Goal: Navigation & Orientation: Find specific page/section

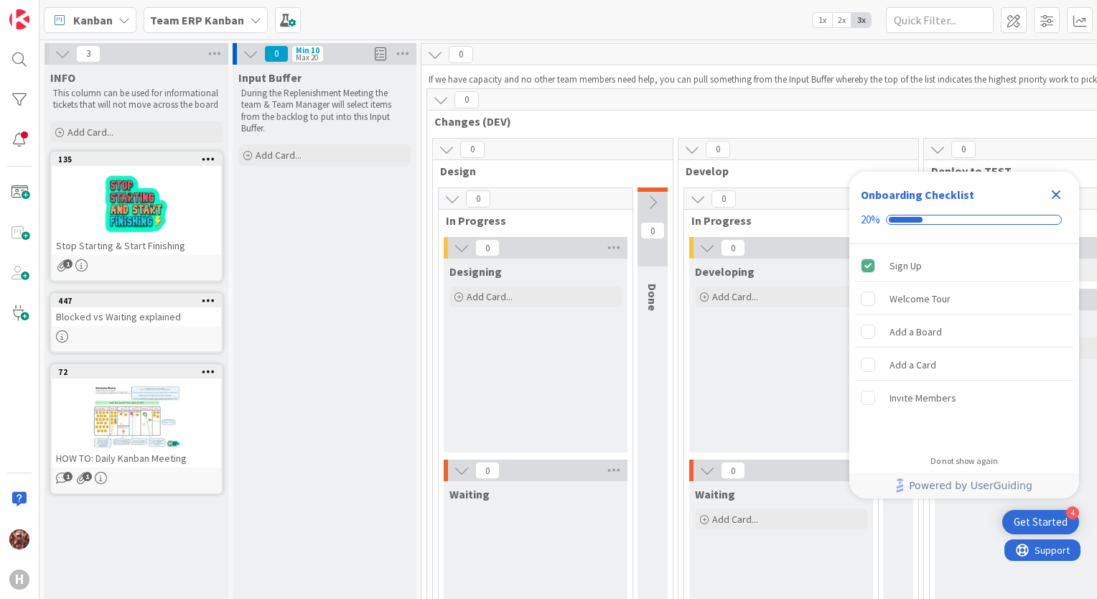
click at [1060, 194] on icon "Close Checklist" at bounding box center [1055, 194] width 17 height 17
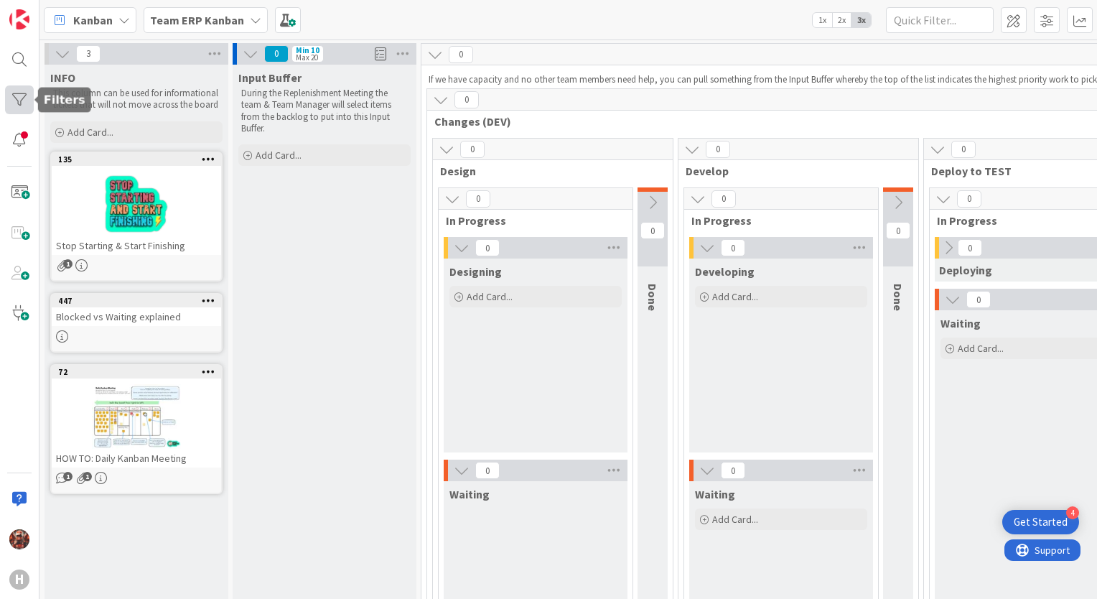
click at [19, 98] on div at bounding box center [19, 99] width 29 height 29
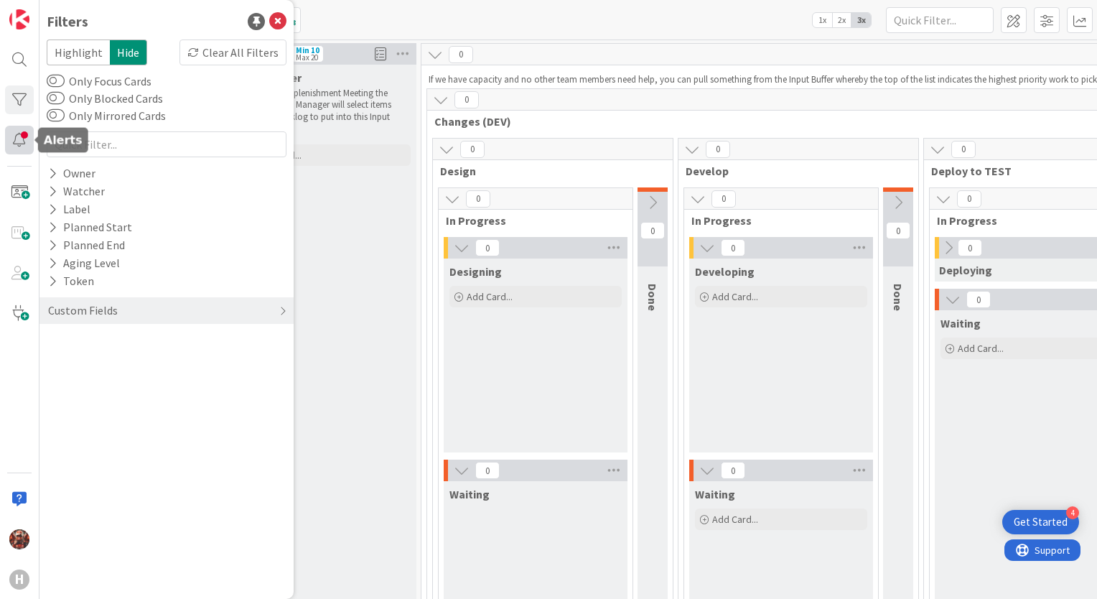
click at [15, 142] on div at bounding box center [19, 140] width 29 height 29
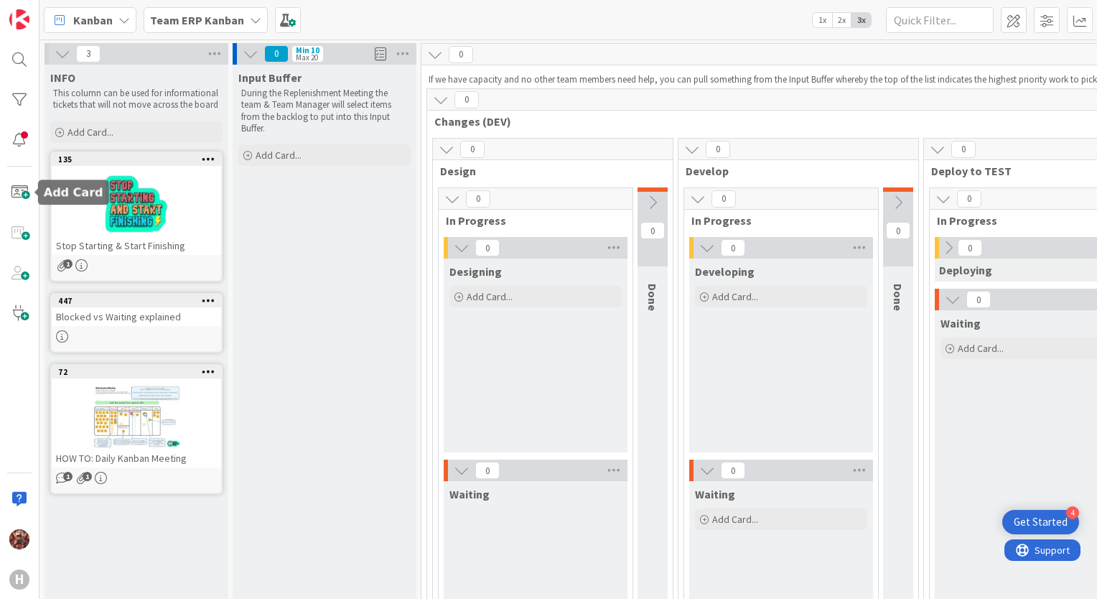
click at [22, 159] on div "H" at bounding box center [19, 299] width 39 height 599
click at [21, 146] on div at bounding box center [19, 140] width 29 height 29
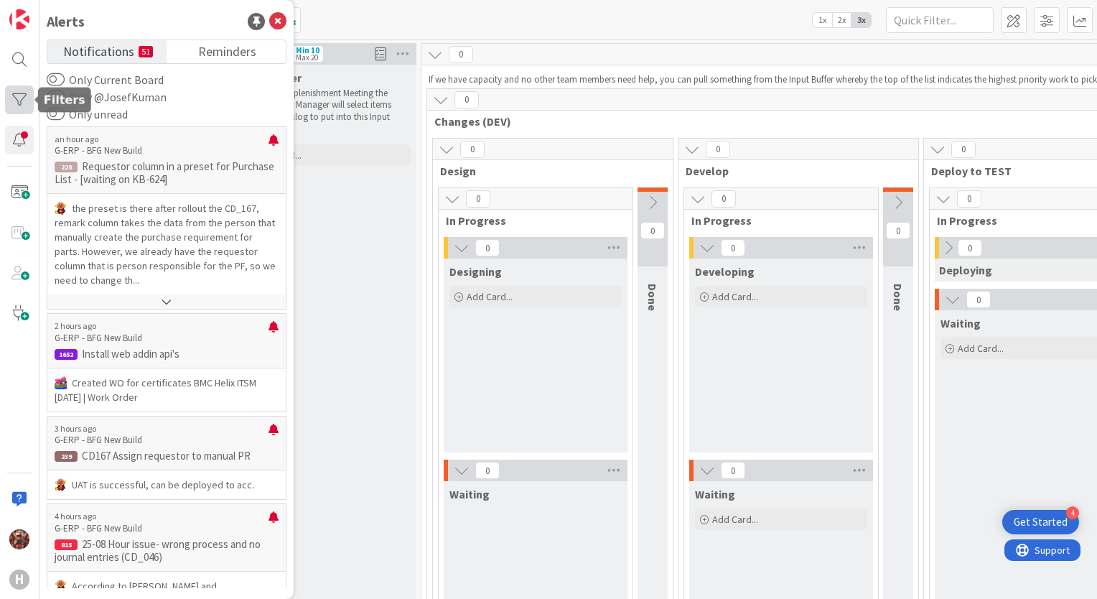
click at [20, 95] on div at bounding box center [19, 99] width 29 height 29
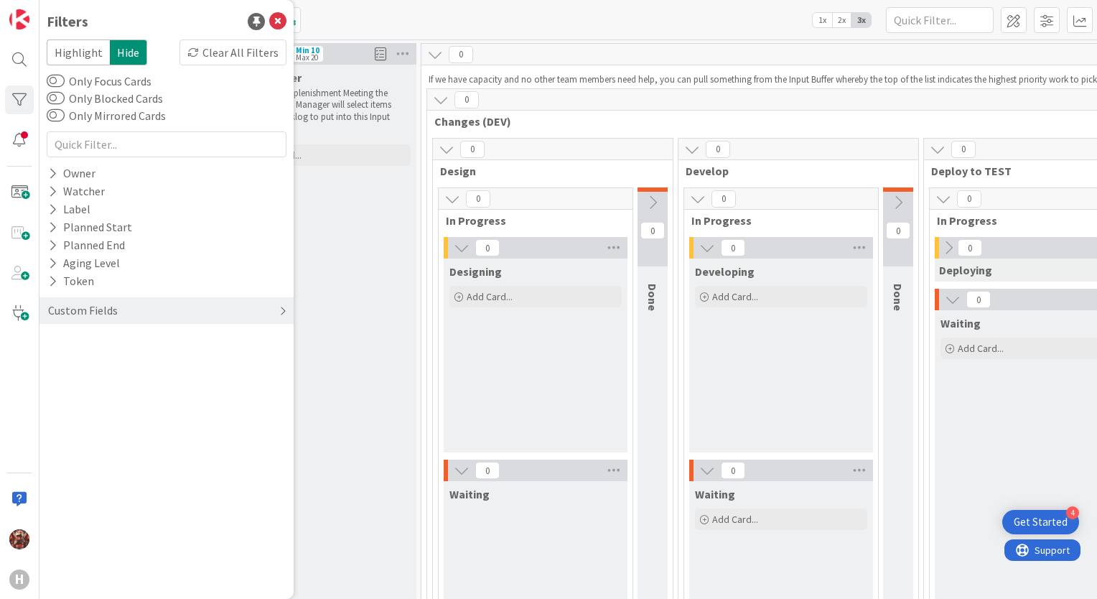
click at [108, 302] on div "Custom Fields" at bounding box center [83, 310] width 73 height 18
click at [115, 349] on button "Requester location" at bounding box center [103, 358] width 112 height 18
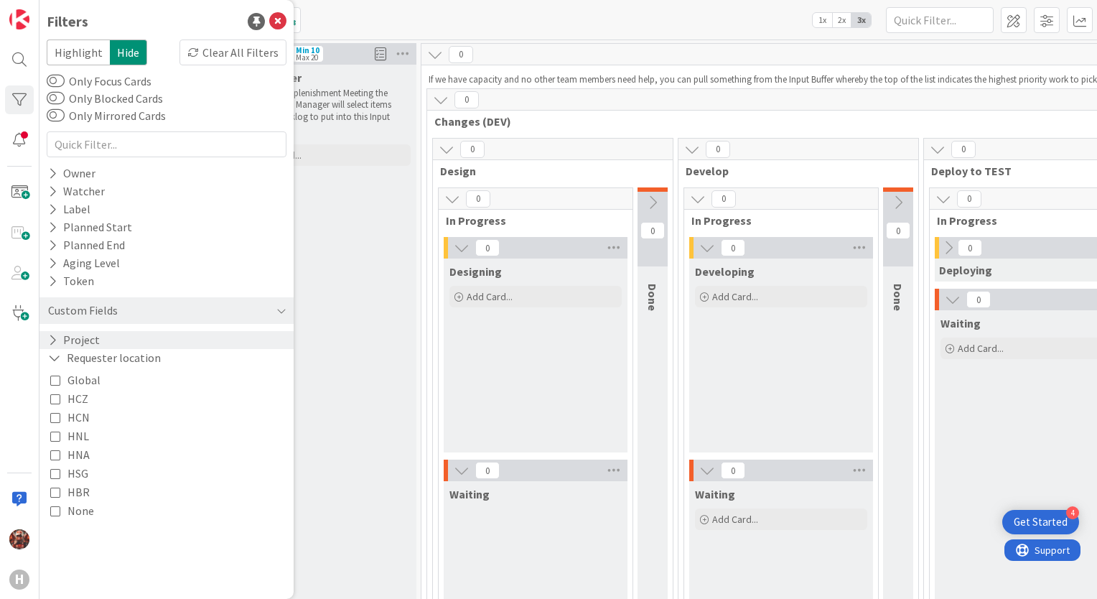
click at [116, 340] on div "Project" at bounding box center [166, 340] width 254 height 18
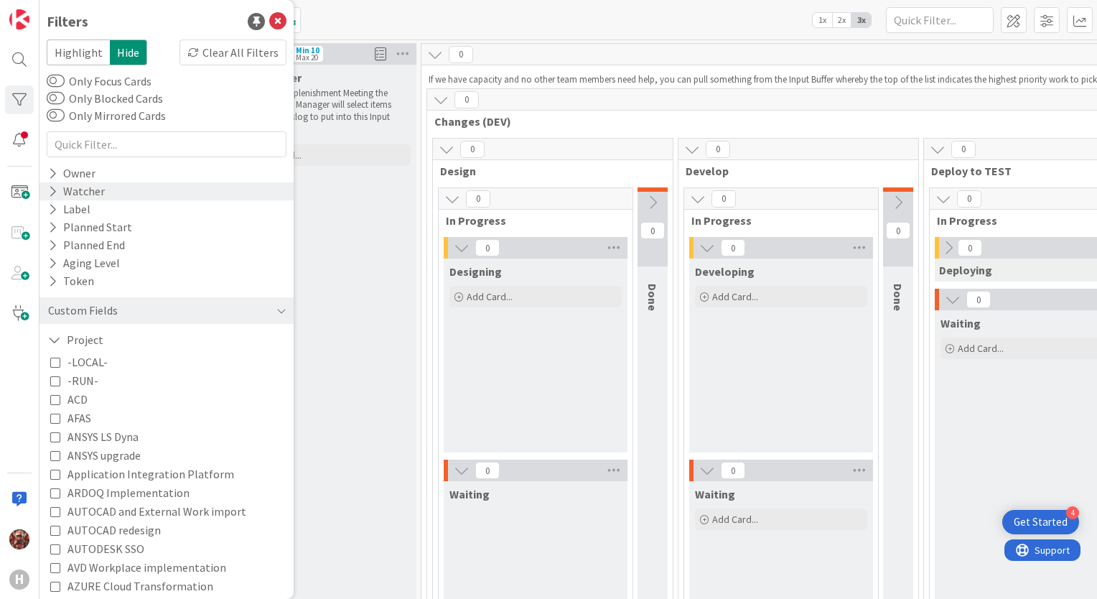
click at [106, 197] on div "Watcher" at bounding box center [166, 191] width 254 height 18
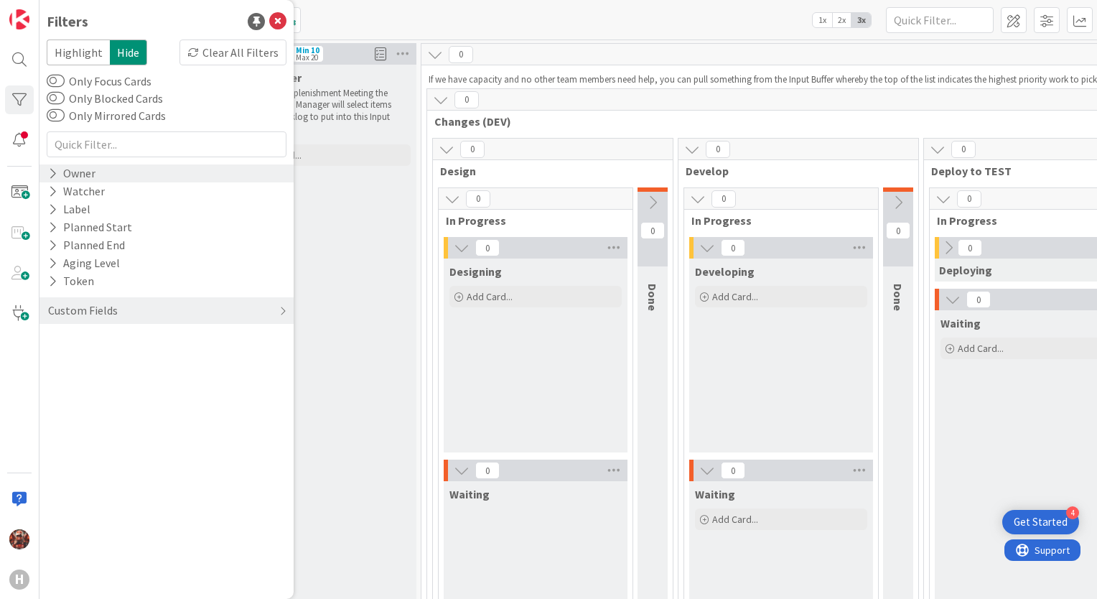
click at [72, 179] on div "Owner" at bounding box center [72, 173] width 50 height 18
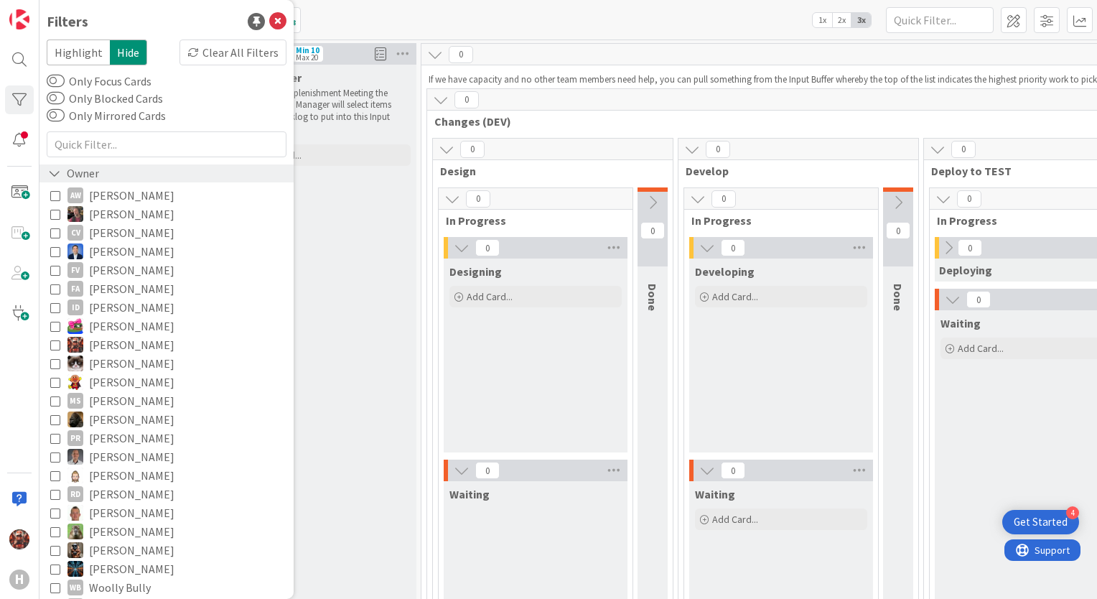
click at [72, 179] on div "Owner" at bounding box center [74, 173] width 54 height 18
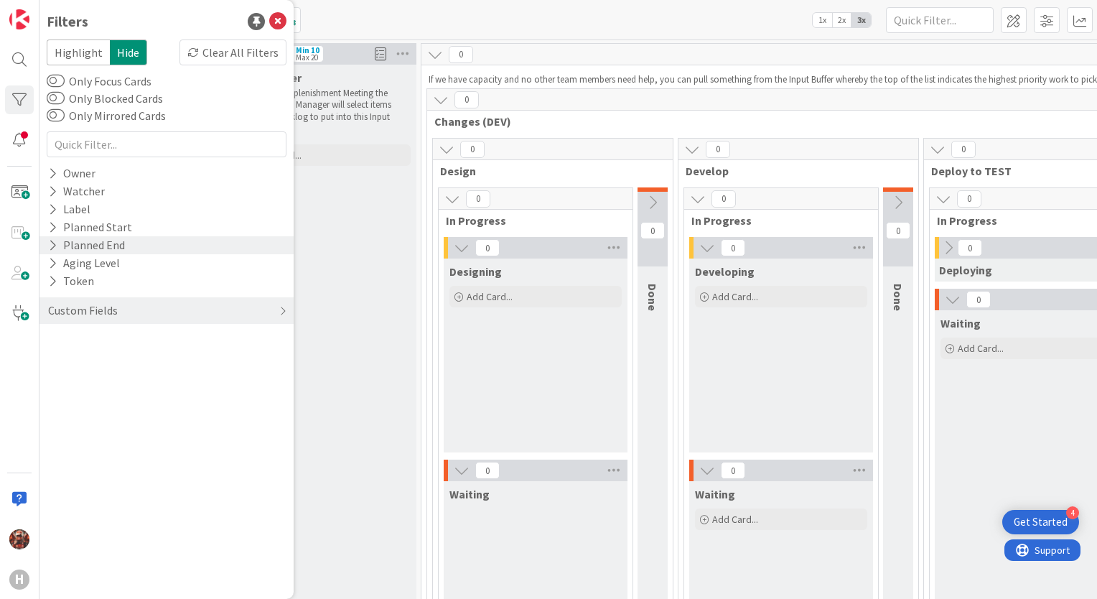
click at [92, 237] on div "Planned End" at bounding box center [87, 245] width 80 height 18
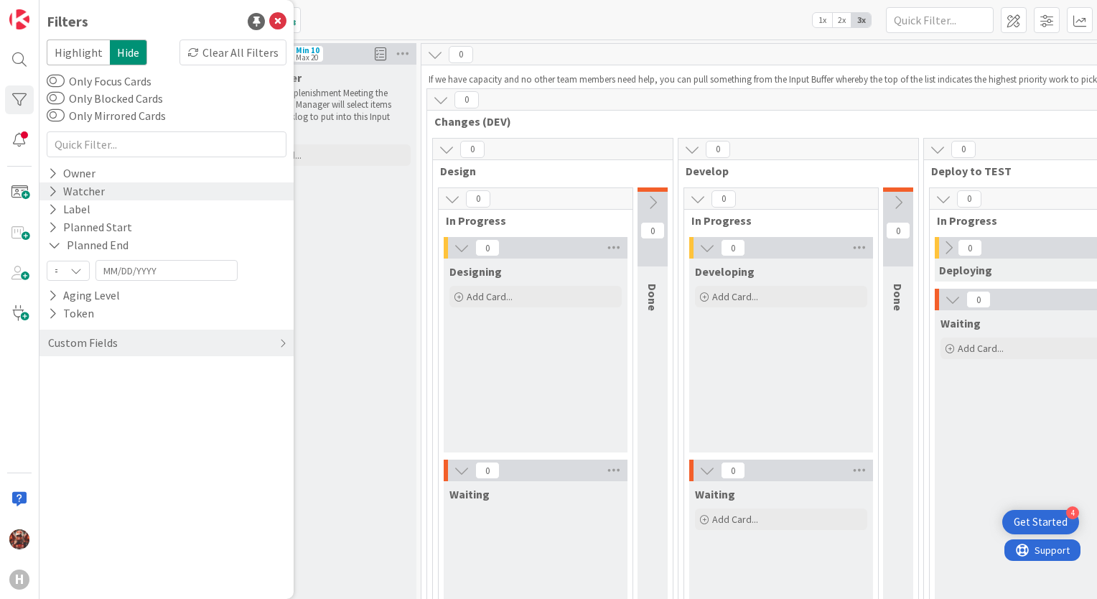
click at [91, 195] on div "Watcher" at bounding box center [77, 191] width 60 height 18
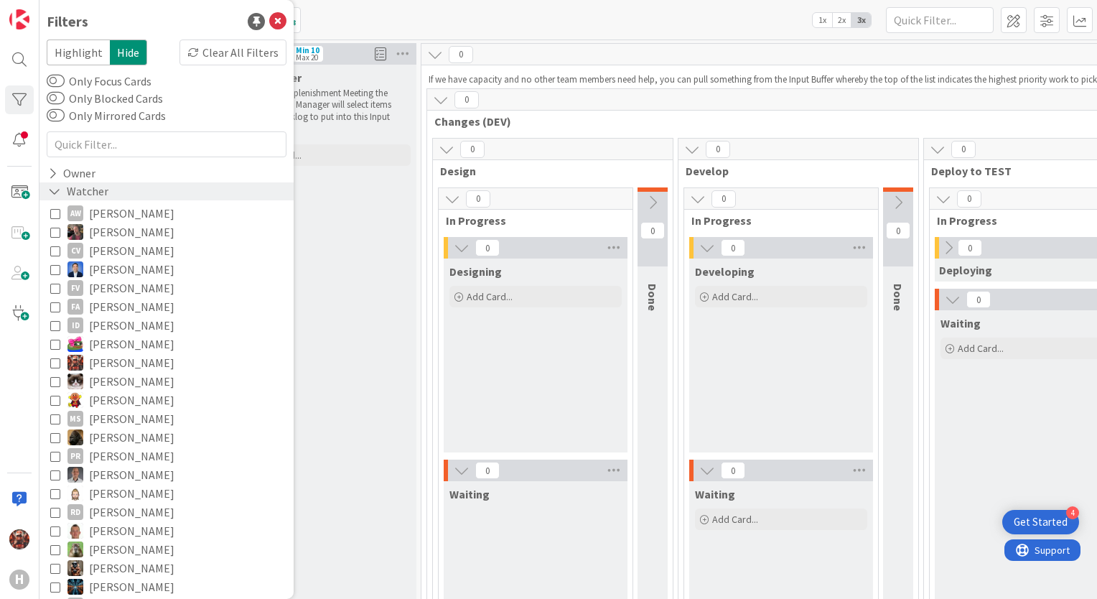
click at [92, 192] on div "Watcher" at bounding box center [78, 191] width 63 height 18
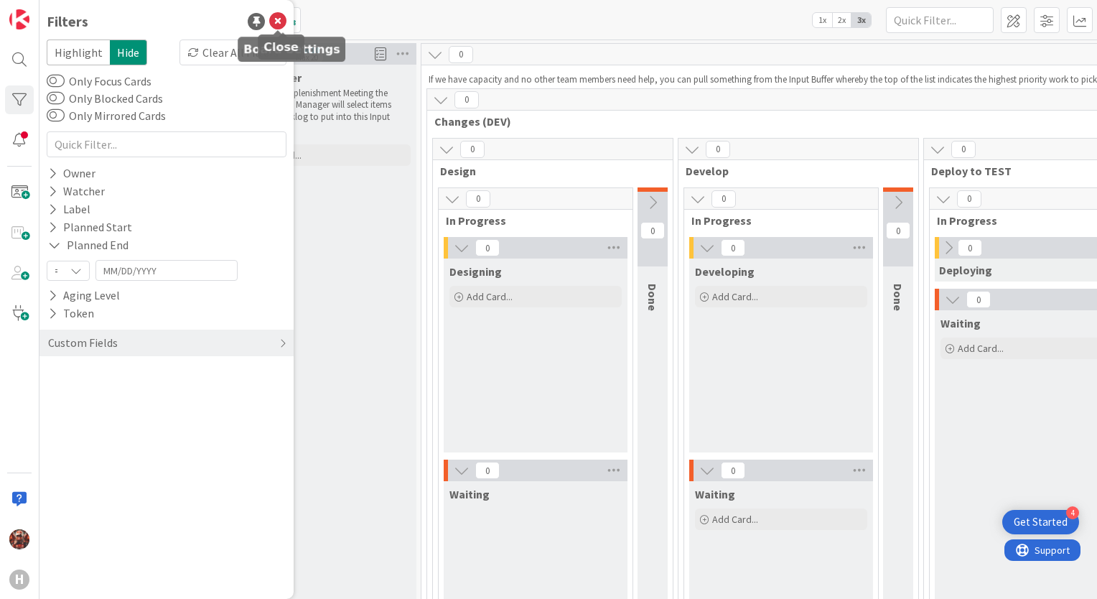
click at [276, 22] on icon at bounding box center [277, 21] width 17 height 17
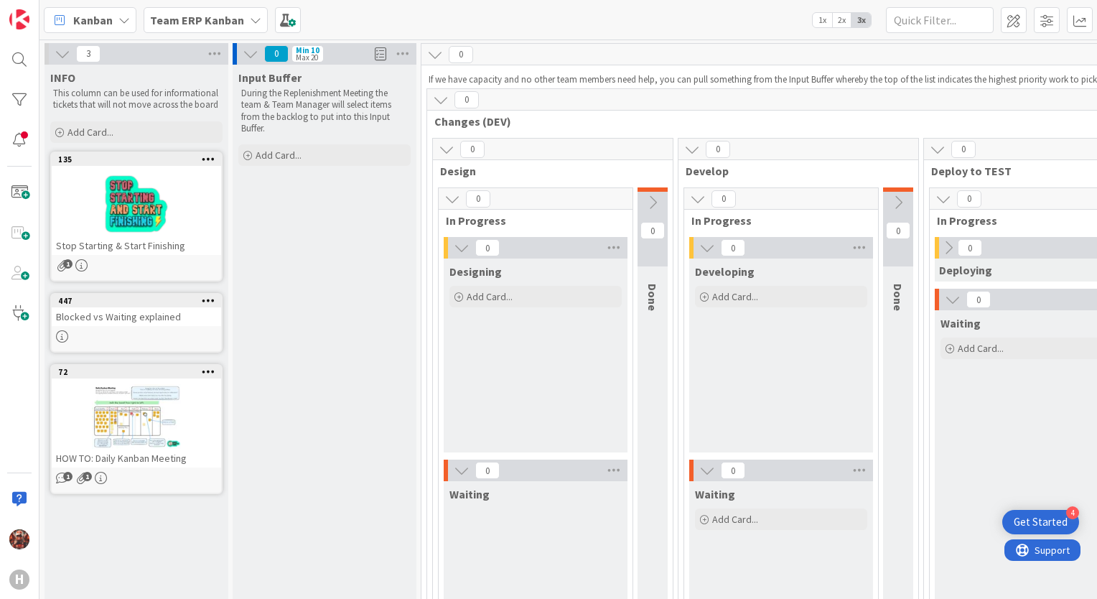
click at [218, 21] on b "Team ERP Kanban" at bounding box center [197, 20] width 94 height 14
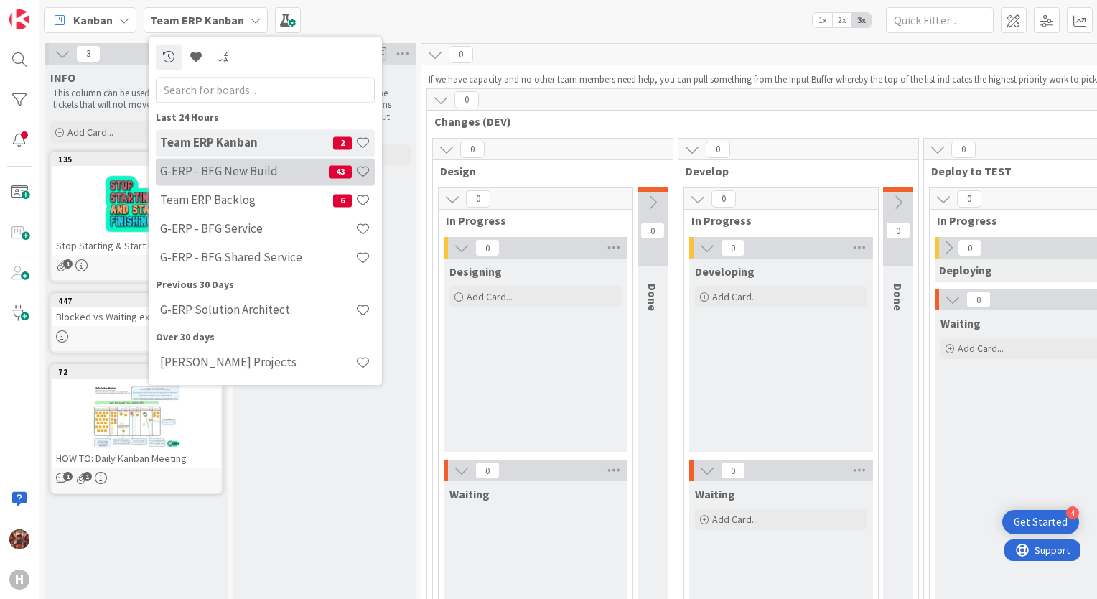
click at [254, 169] on h4 "G-ERP - BFG New Build" at bounding box center [244, 171] width 169 height 14
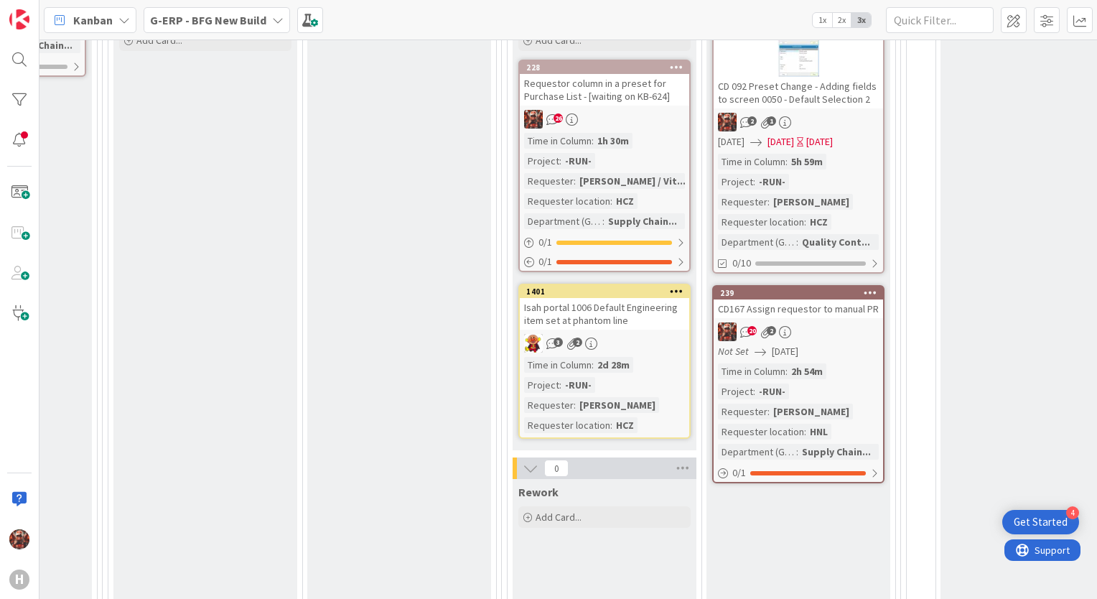
scroll to position [502, 821]
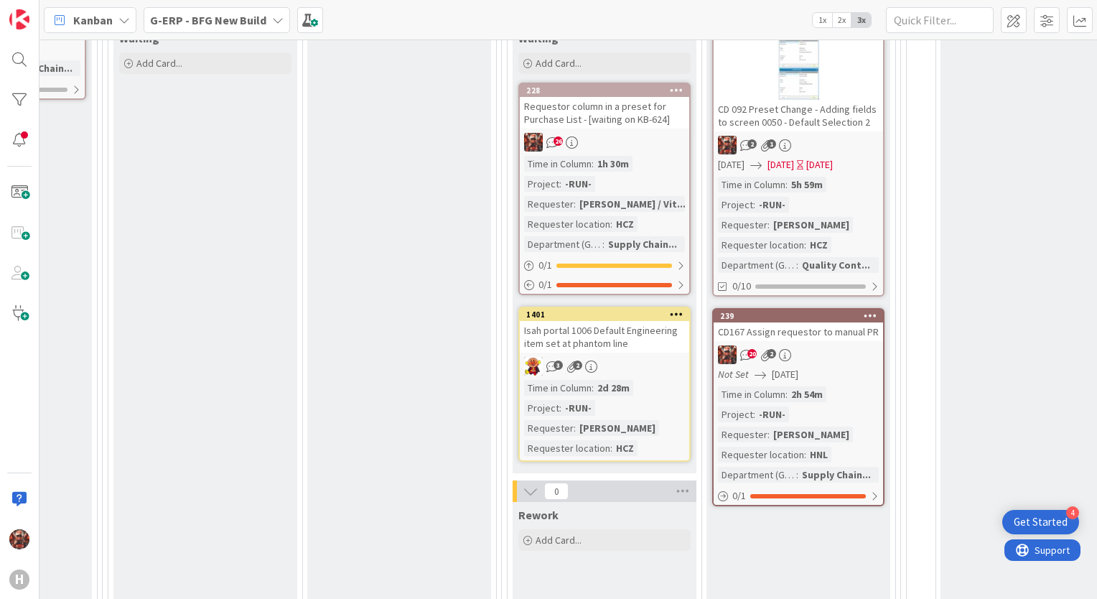
click at [757, 333] on div "CD167 Assign requestor to manual PR" at bounding box center [798, 331] width 169 height 19
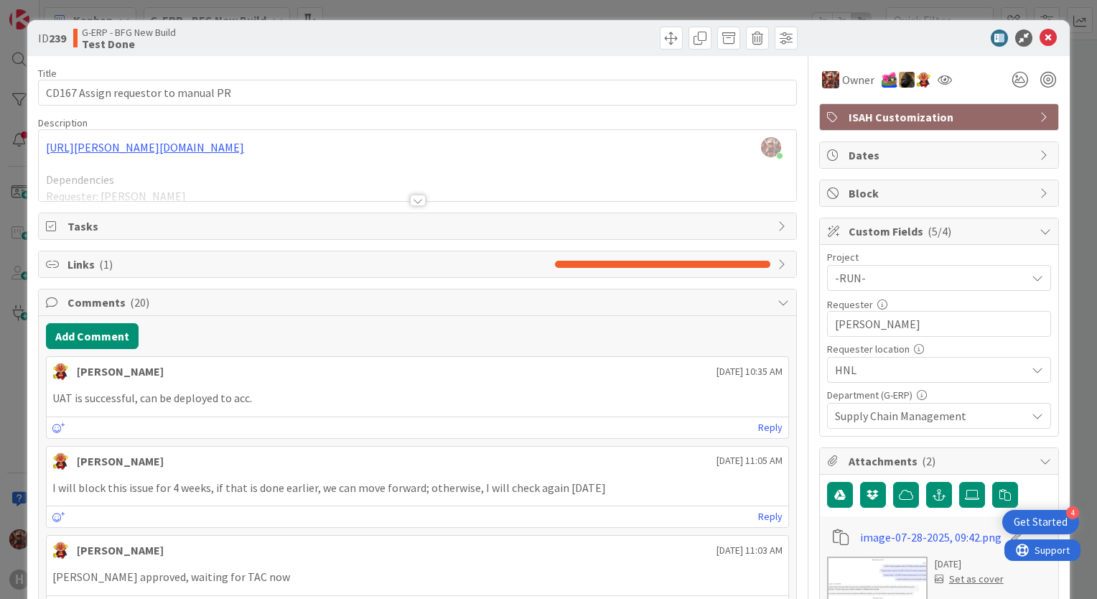
click at [413, 197] on div at bounding box center [418, 200] width 16 height 11
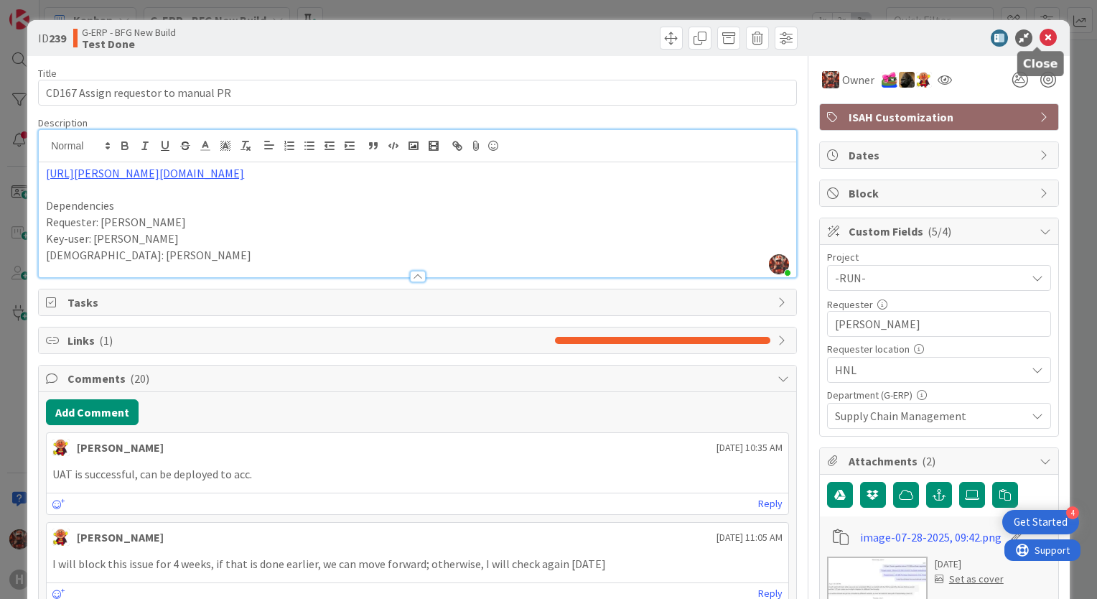
click at [1039, 39] on icon at bounding box center [1047, 37] width 17 height 17
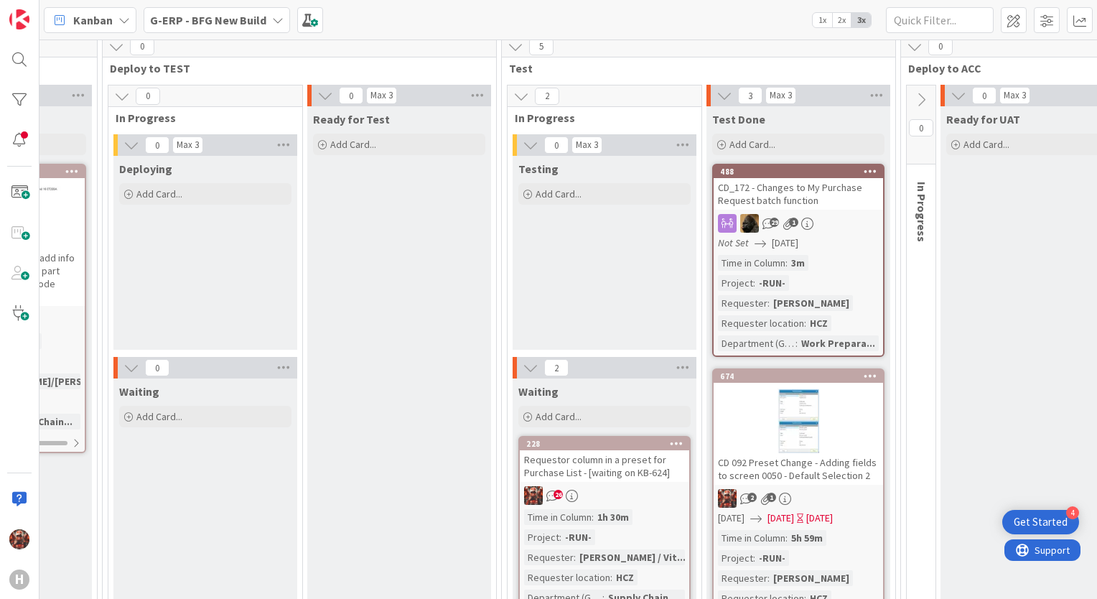
scroll to position [144, 821]
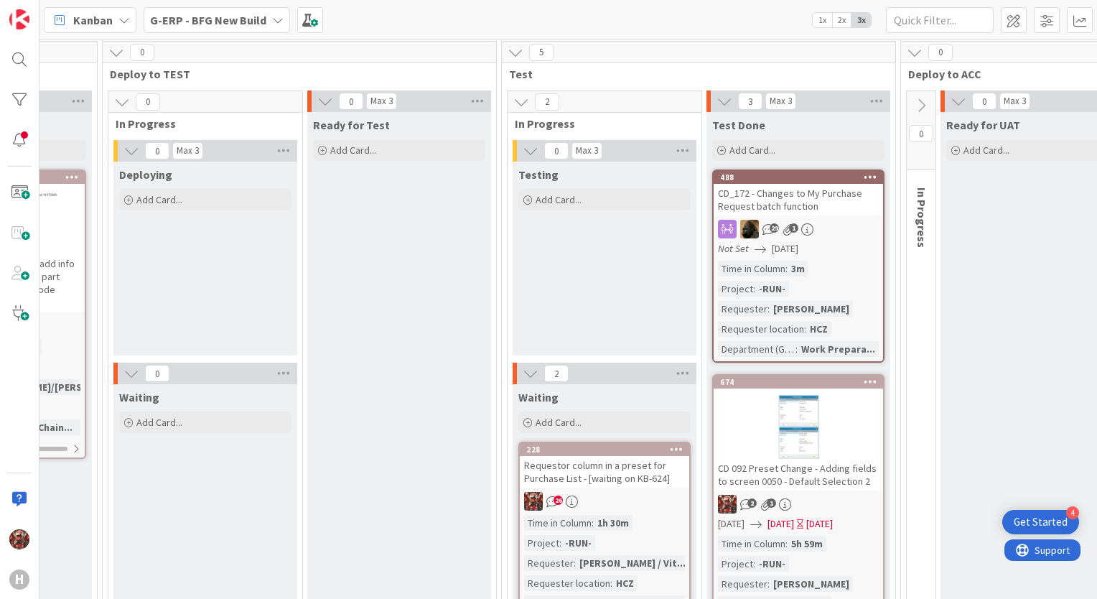
click at [792, 200] on div "CD_172 - Changes to My Purchase Request batch function" at bounding box center [798, 200] width 169 height 32
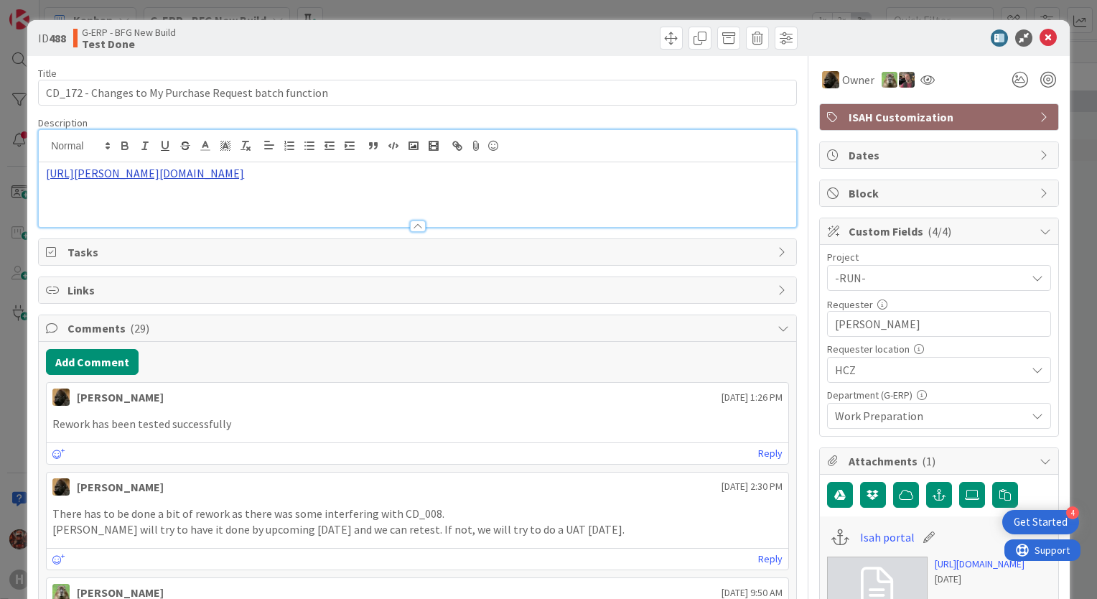
click at [241, 146] on div "https://huisman-smartit.onbmc.com/smartit/app/#/incident/AGGEFRDUJONBTASRV614SR…" at bounding box center [417, 178] width 757 height 97
click at [230, 195] on link "https://huisman-smartit.onbmc.com/smartit/app#/incident/AGGEFRDUJONBTASRV614SRV…" at bounding box center [273, 201] width 144 height 19
click at [1039, 33] on icon at bounding box center [1047, 37] width 17 height 17
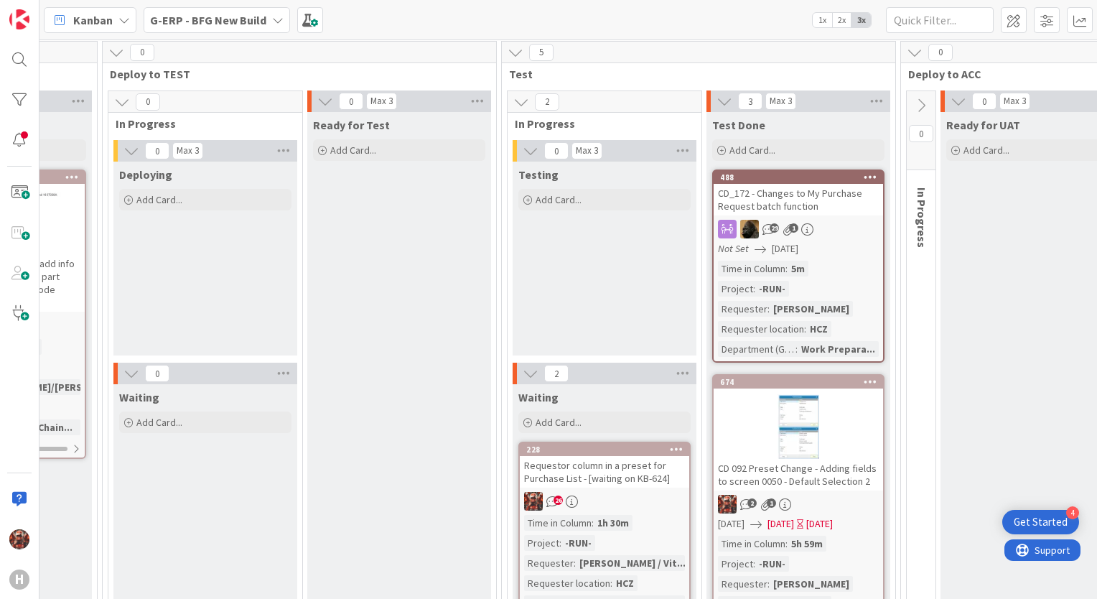
click at [755, 200] on div "CD_172 - Changes to My Purchase Request batch function" at bounding box center [798, 200] width 169 height 32
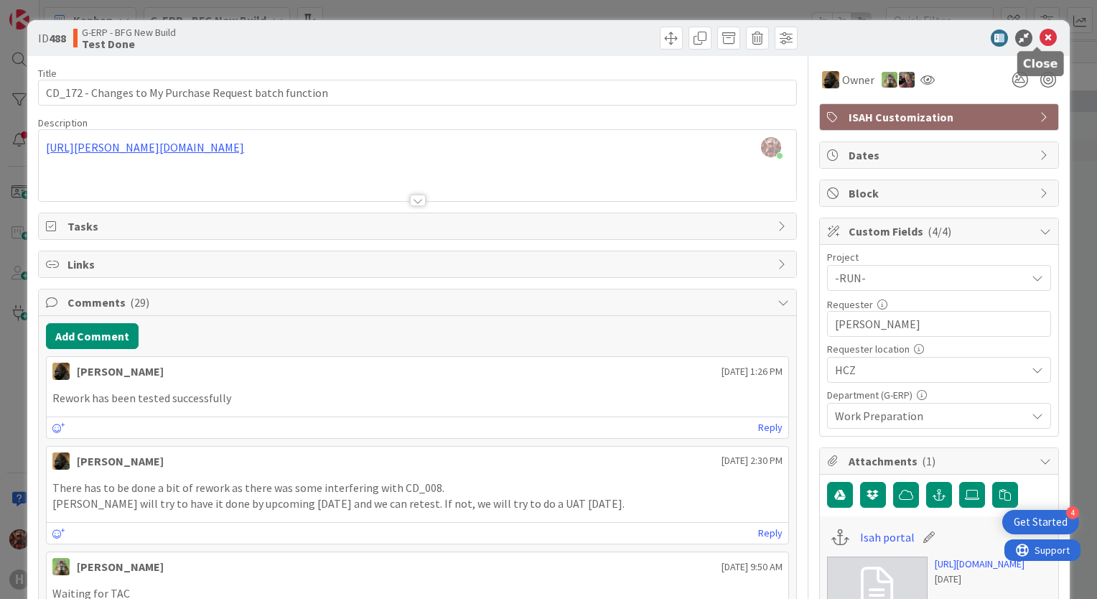
click at [1039, 36] on icon at bounding box center [1047, 37] width 17 height 17
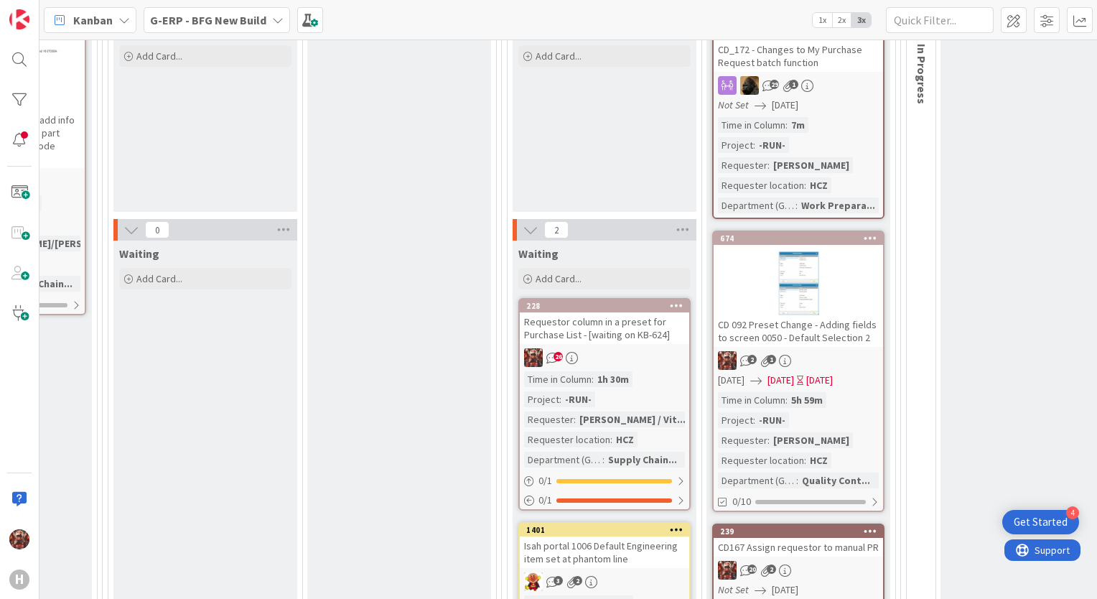
click at [843, 332] on div "CD 092 Preset Change - Adding fields to screen 0050 - Default Selection 2" at bounding box center [798, 331] width 169 height 32
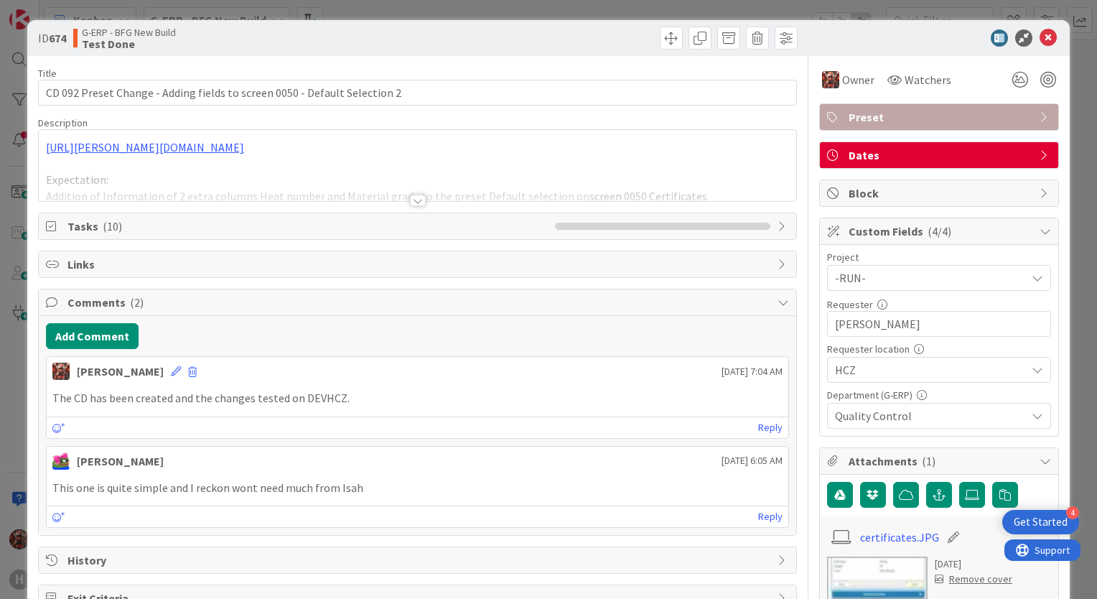
click at [413, 202] on div at bounding box center [418, 200] width 16 height 11
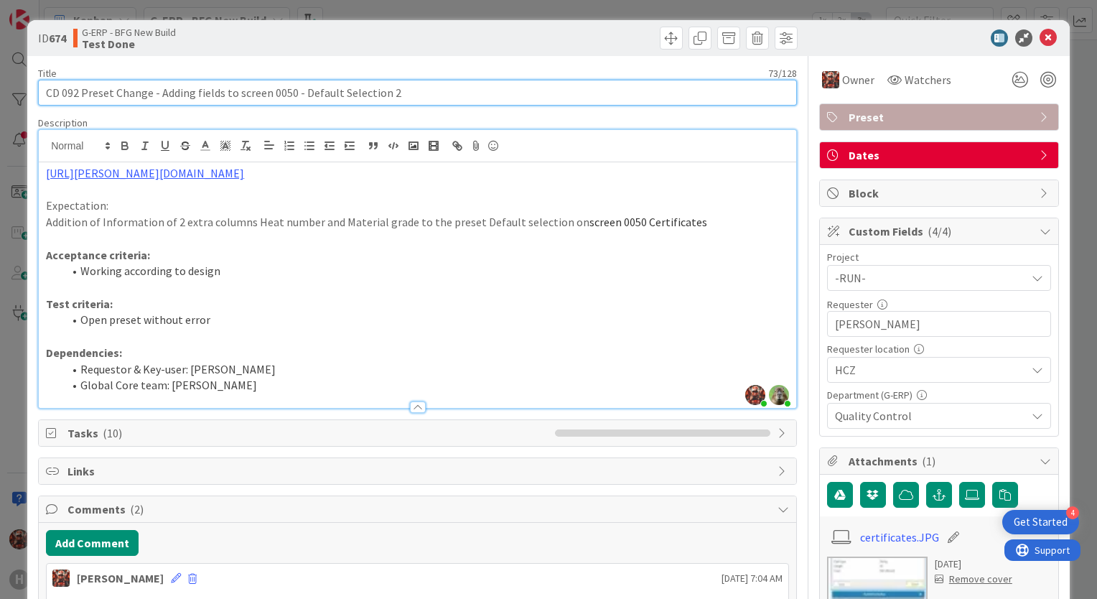
drag, startPoint x: 158, startPoint y: 91, endPoint x: 288, endPoint y: 93, distance: 129.9
click at [288, 93] on input "CD 092 Preset Change - Adding fields to screen 0050 - Default Selection 2" at bounding box center [417, 93] width 759 height 26
click at [162, 89] on input "CD 092 Preset Change - Adding fields to screen 0050 - Default Selection 2" at bounding box center [417, 93] width 759 height 26
drag, startPoint x: 158, startPoint y: 90, endPoint x: 218, endPoint y: 95, distance: 60.5
click at [218, 95] on input "CD 092 Preset Change - Adding fields to screen 0050 - Default Selection 2" at bounding box center [417, 93] width 759 height 26
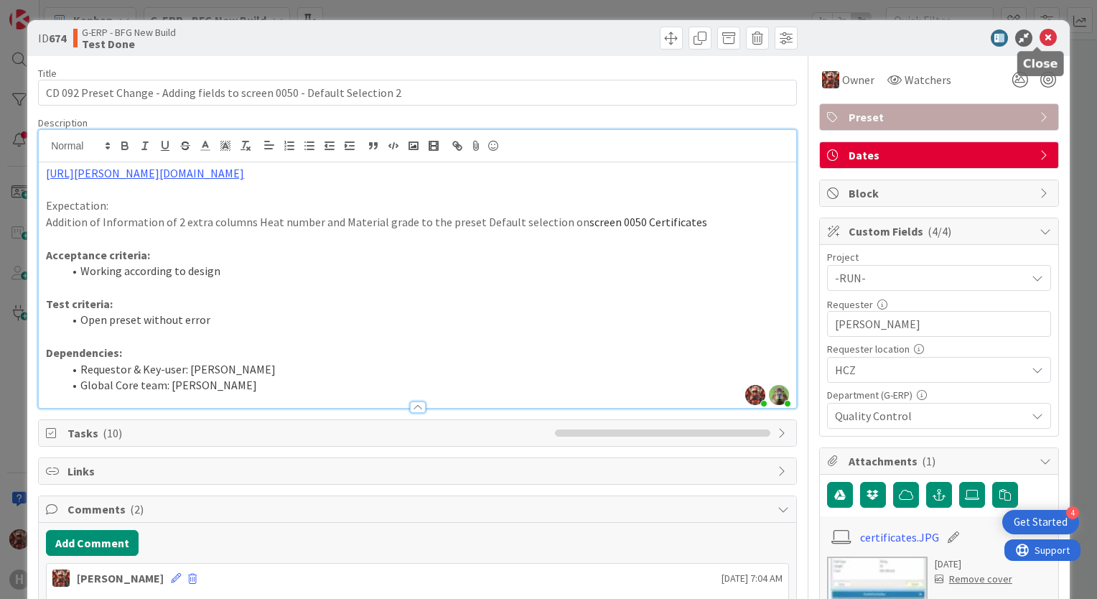
click at [1042, 45] on icon at bounding box center [1047, 37] width 17 height 17
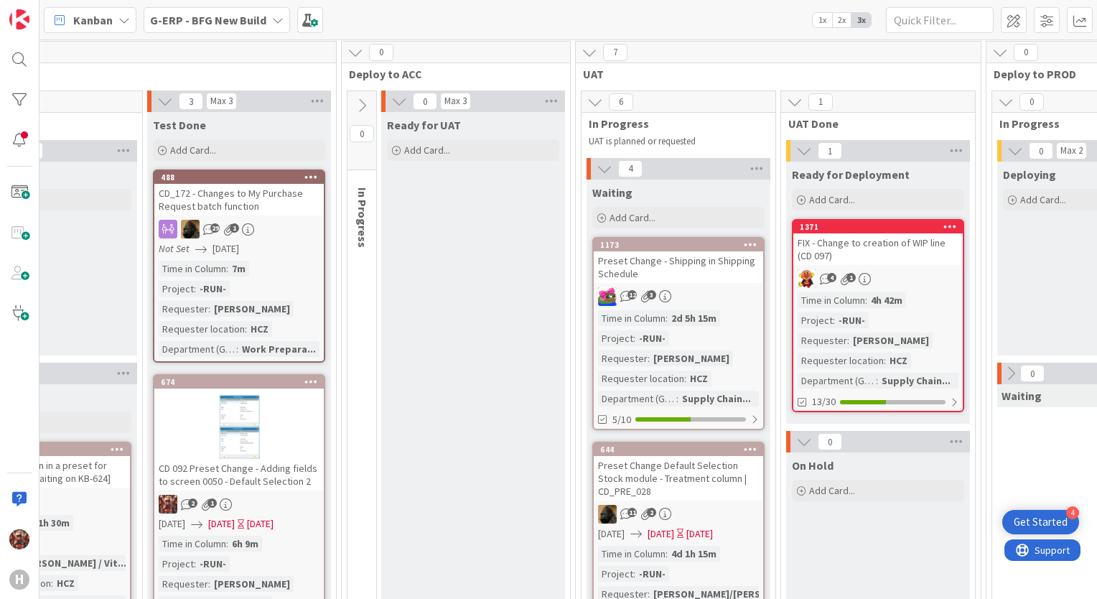
scroll to position [144, 1427]
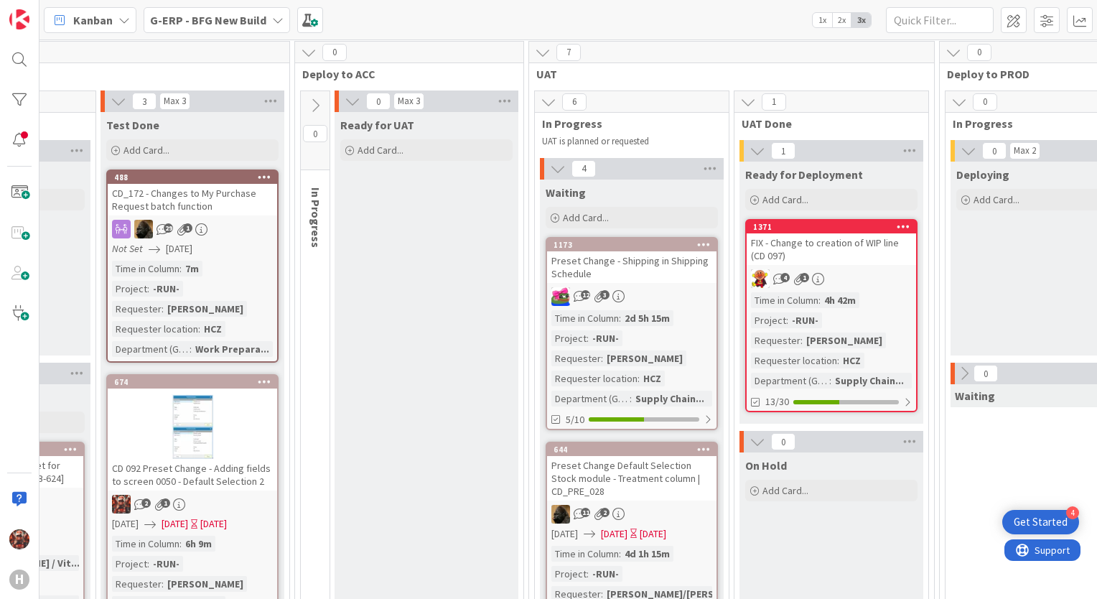
click at [800, 245] on div "FIX - Change to creation of WIP line (CD 097)" at bounding box center [831, 249] width 169 height 32
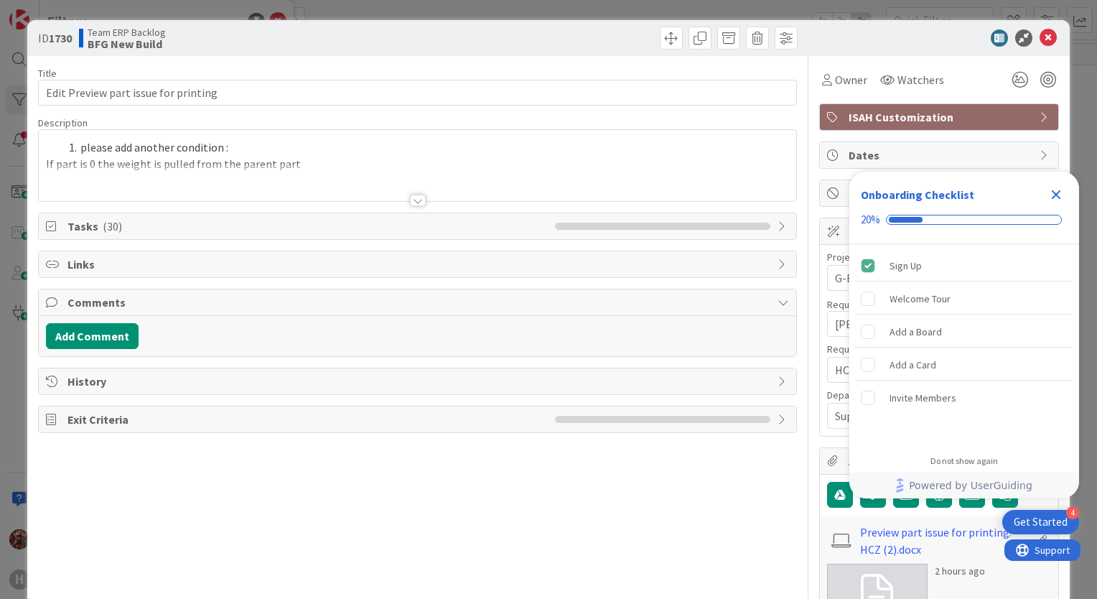
click at [418, 199] on div at bounding box center [418, 200] width 16 height 11
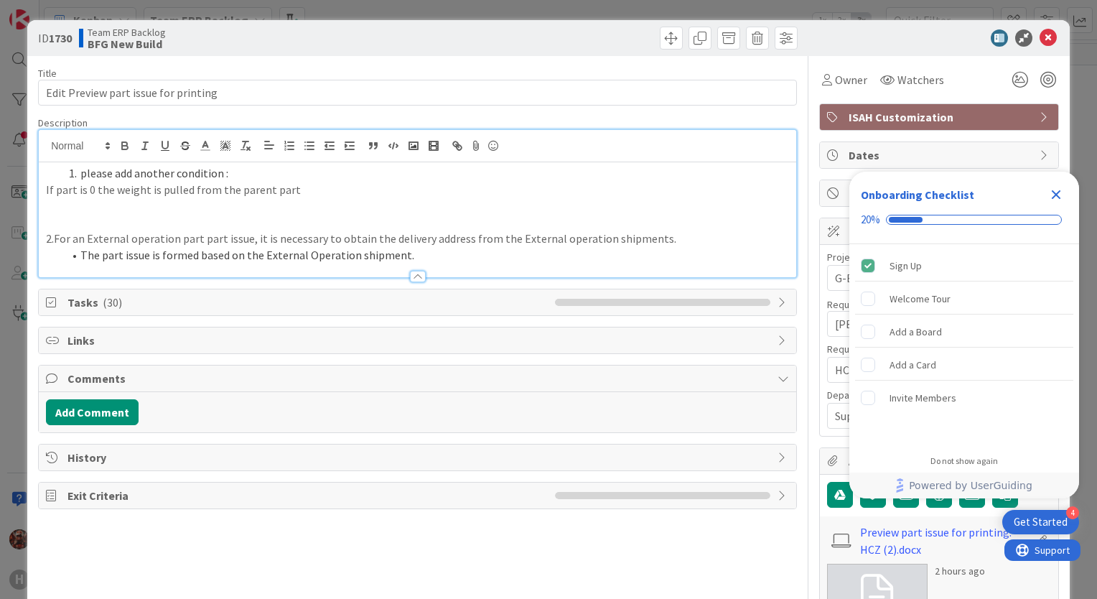
click at [1054, 194] on icon "Close Checklist" at bounding box center [1056, 194] width 9 height 9
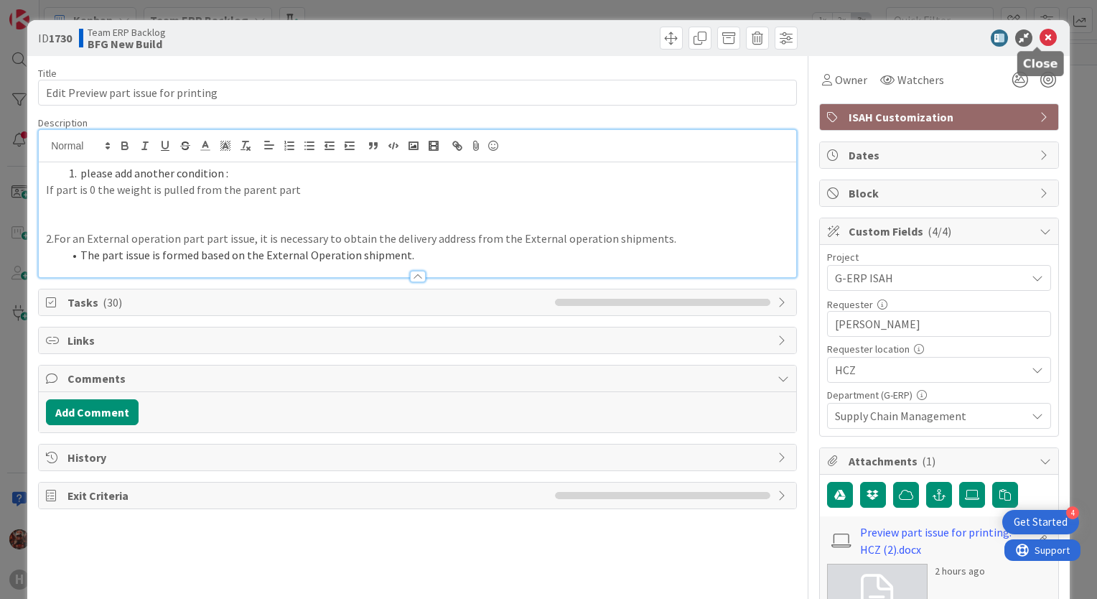
click at [1044, 38] on icon at bounding box center [1047, 37] width 17 height 17
